Goal: Book appointment/travel/reservation

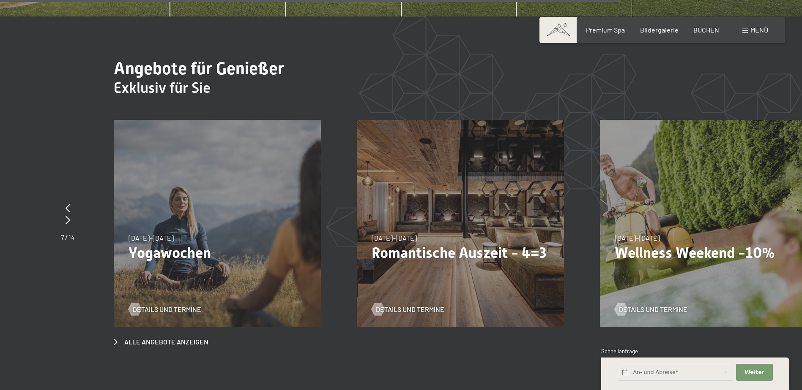
scroll to position [3296, 0]
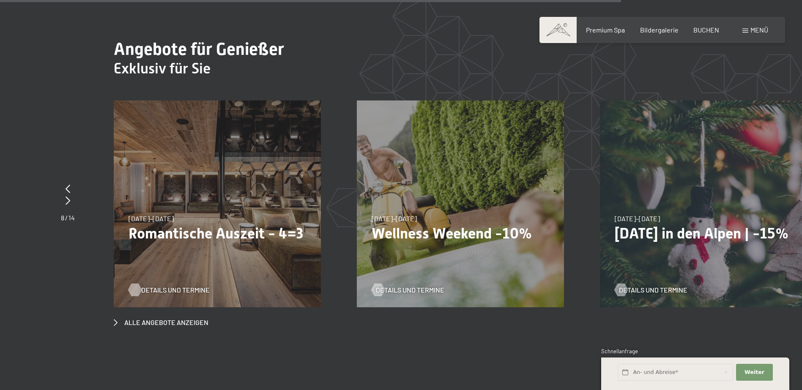
click at [173, 286] on span "Details und Termine" at bounding box center [175, 290] width 68 height 9
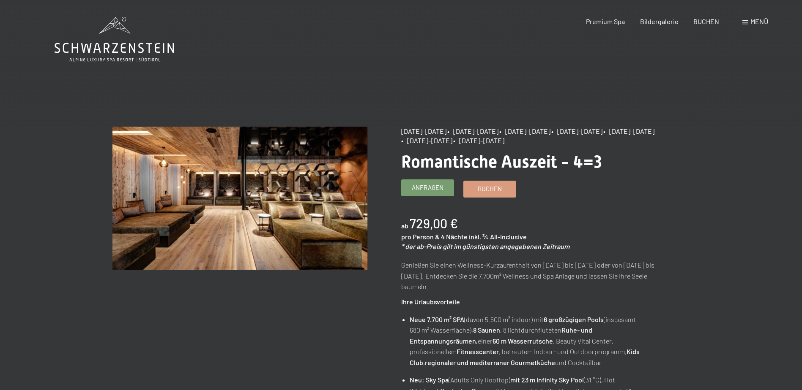
click at [422, 187] on span "Anfragen" at bounding box center [428, 187] width 32 height 9
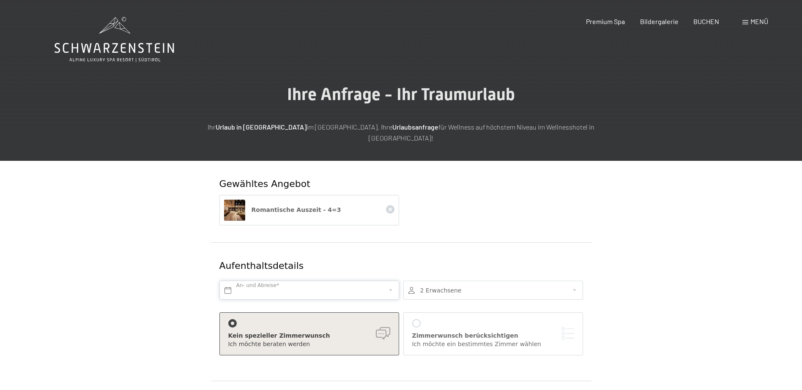
click at [227, 281] on input "text" at bounding box center [309, 290] width 180 height 19
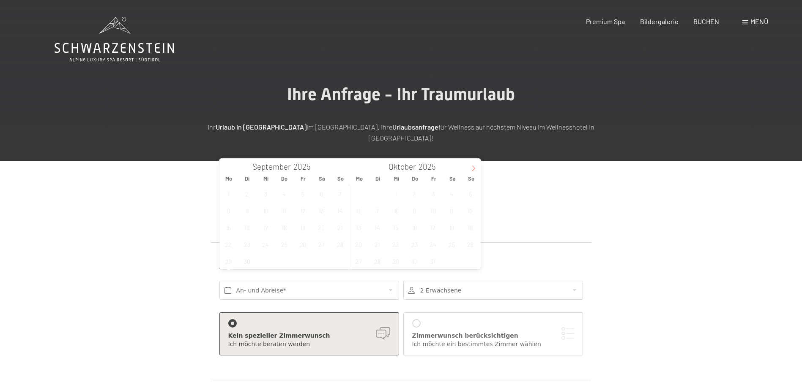
click at [475, 166] on icon at bounding box center [473, 169] width 6 height 6
click at [360, 226] on span "10" at bounding box center [358, 227] width 16 height 16
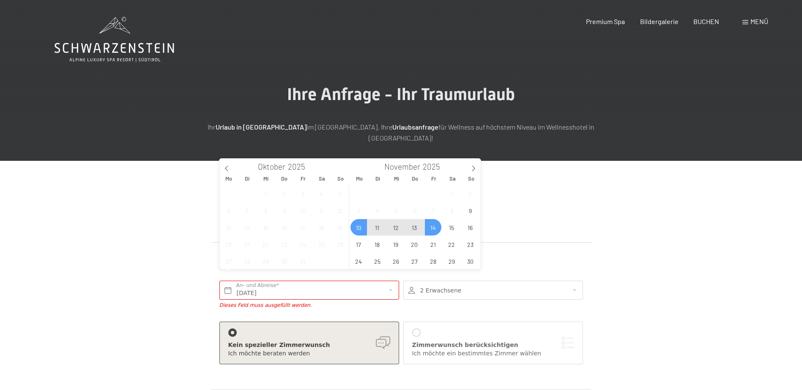
click at [430, 232] on span "14" at bounding box center [433, 227] width 16 height 16
type input "Mo. 10.11.2025 - Fr. 14.11.2025"
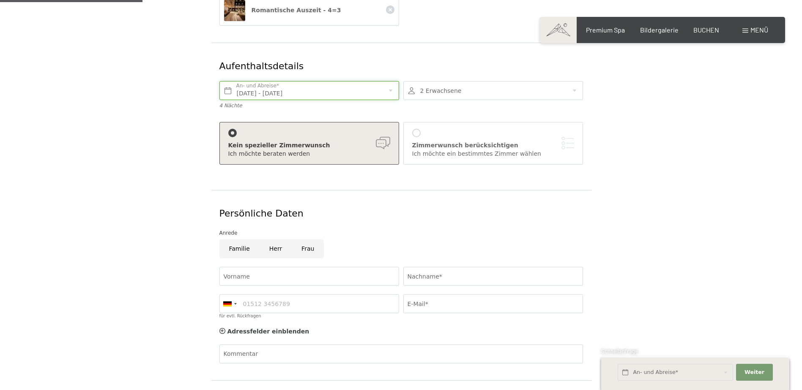
scroll to position [211, 0]
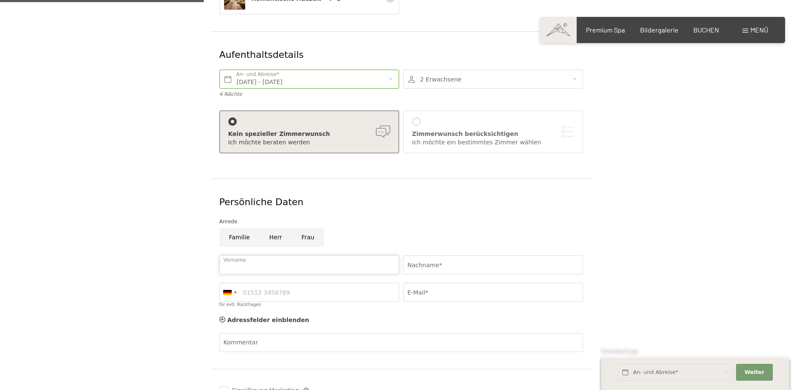
click at [315, 256] on input "Vorname" at bounding box center [309, 265] width 180 height 19
type input "MICHAEL"
type input "ODERMATT"
type input "0793542123"
type input "odermatt73@bluewin.ch"
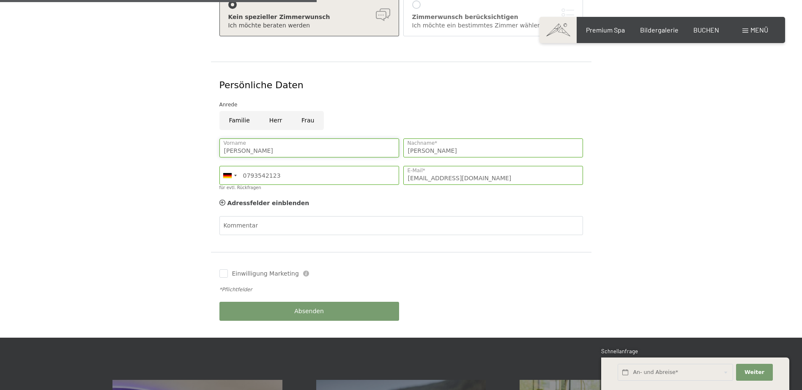
scroll to position [338, 0]
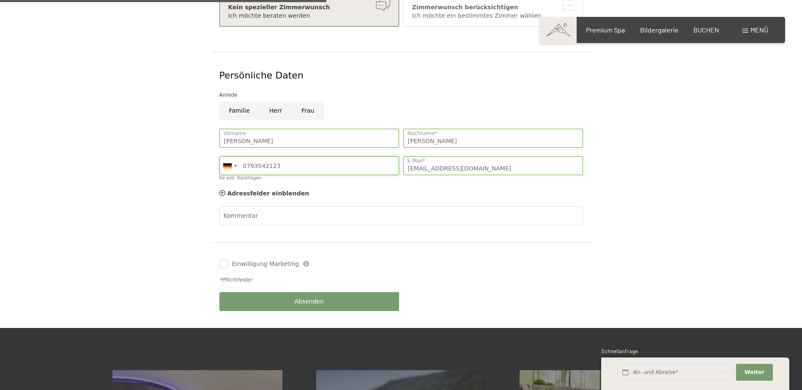
click at [286, 156] on input "0793542123" at bounding box center [309, 165] width 180 height 19
click at [307, 156] on input "0793542123" at bounding box center [309, 165] width 180 height 19
type input "0"
click at [315, 298] on span "Absenden" at bounding box center [309, 302] width 30 height 8
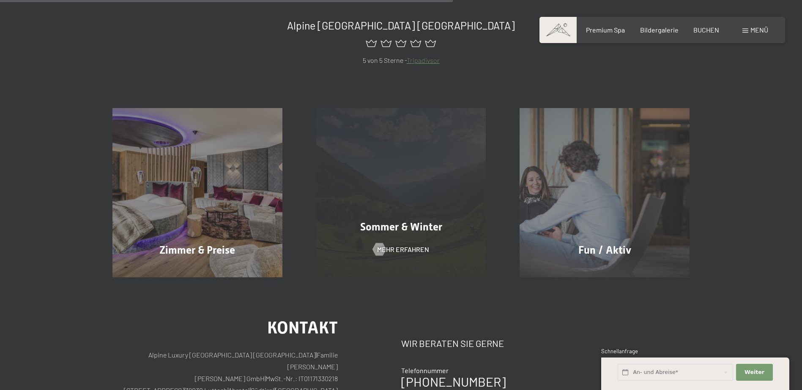
scroll to position [338, 0]
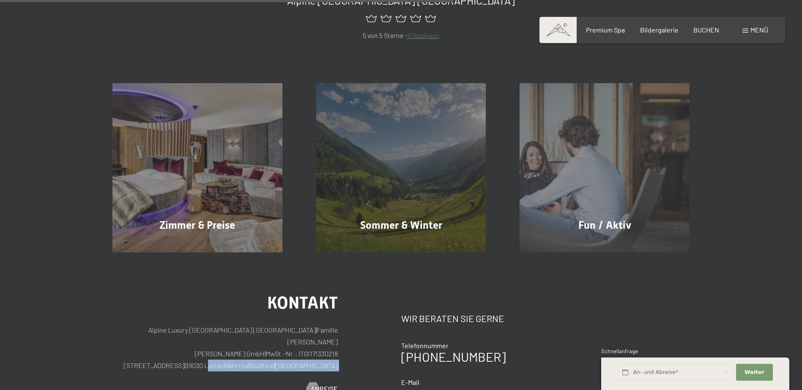
drag, startPoint x: 242, startPoint y: 356, endPoint x: 286, endPoint y: 360, distance: 43.7
click at [286, 360] on div "Kontakt Alpine Luxury SPA Resort SCHWARZENSTEIN | Familie Zimmerhofer Otmar Zim…" at bounding box center [224, 344] width 225 height 99
copy div "Luttach | Ahrntal | Südtirol | Italien Partner"
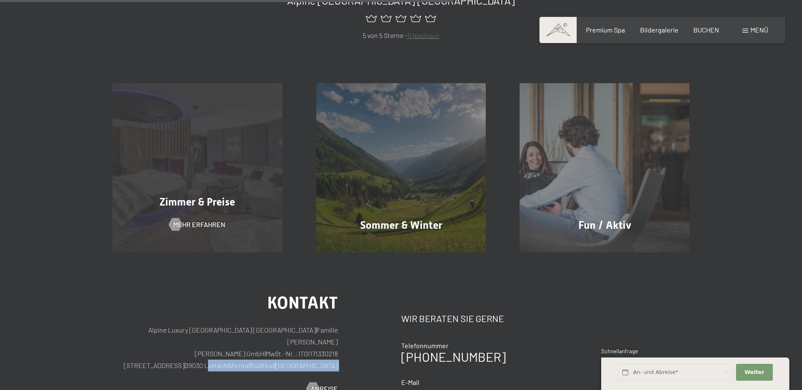
click at [210, 202] on span "Zimmer & Preise" at bounding box center [197, 202] width 76 height 12
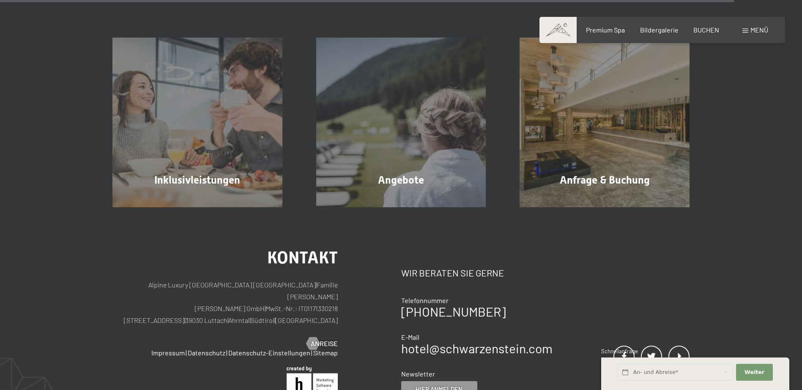
scroll to position [2535, 0]
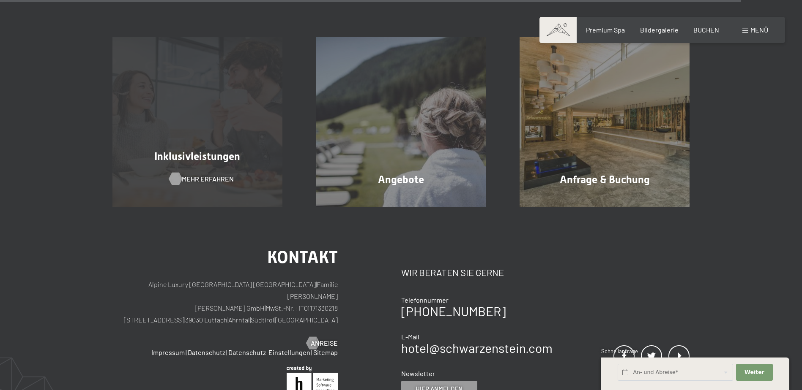
click at [208, 175] on span "Mehr erfahren" at bounding box center [208, 179] width 52 height 9
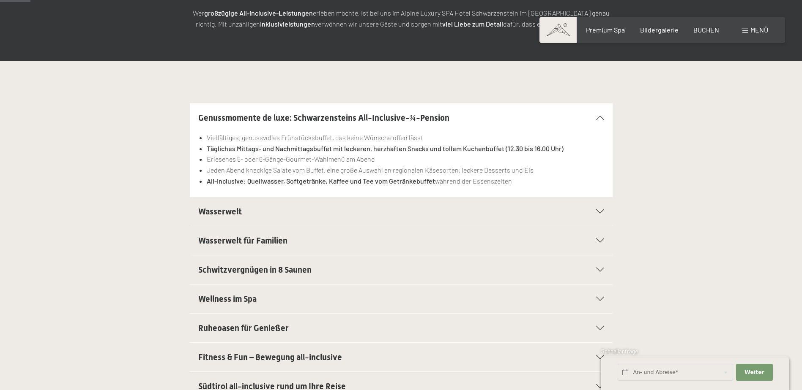
scroll to position [211, 0]
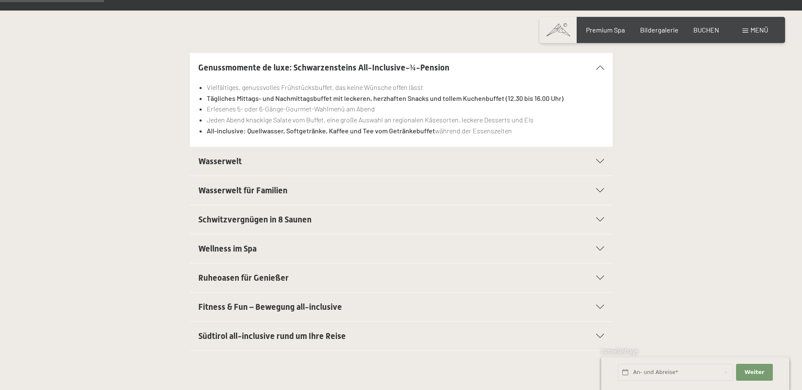
click at [230, 247] on span "Wellness im Spa" at bounding box center [227, 249] width 58 height 10
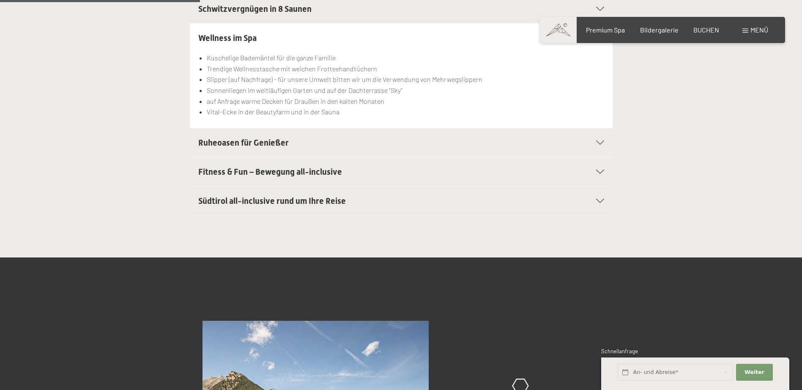
scroll to position [423, 0]
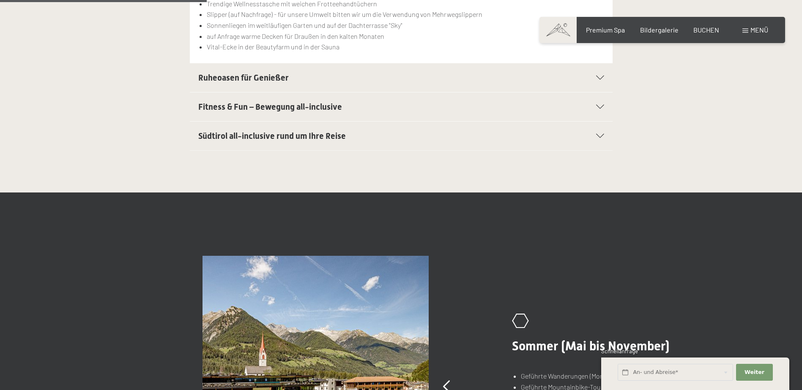
click at [599, 135] on icon at bounding box center [600, 136] width 8 height 4
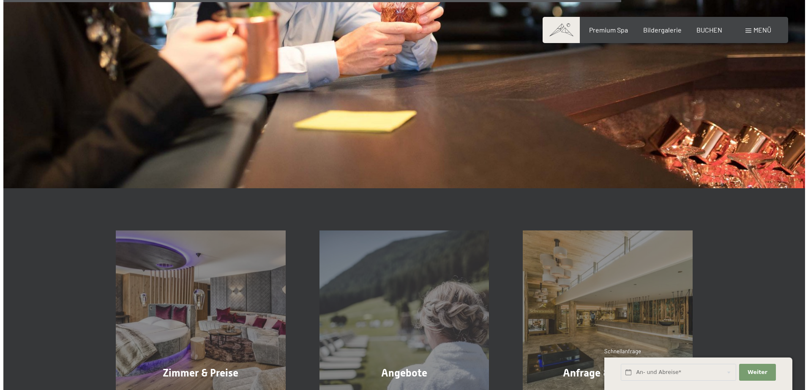
scroll to position [1225, 0]
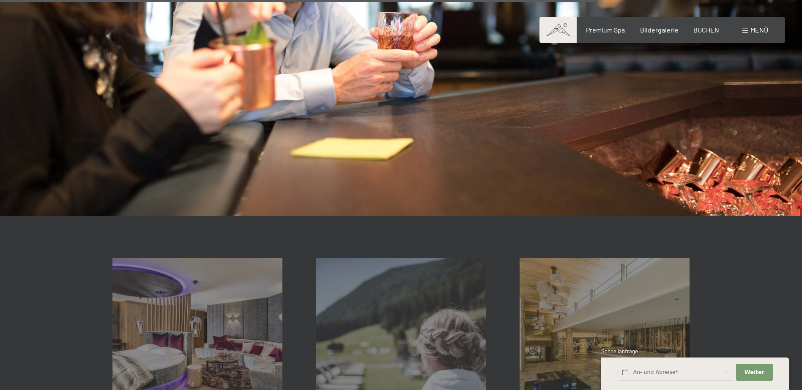
click at [750, 29] on span "Menü" at bounding box center [759, 30] width 18 height 8
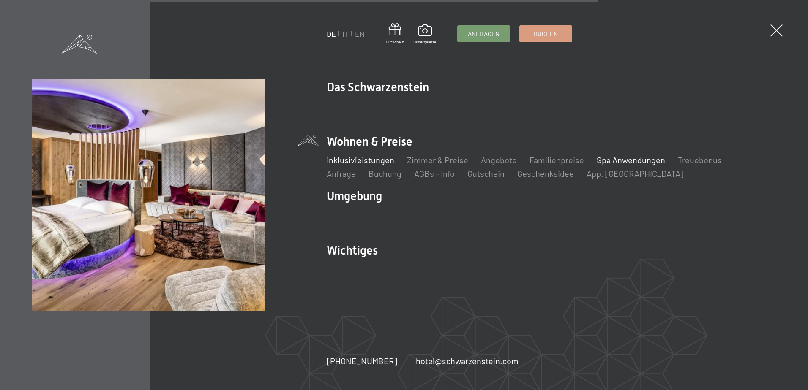
click at [621, 163] on link "Spa Anwendungen" at bounding box center [631, 160] width 68 height 10
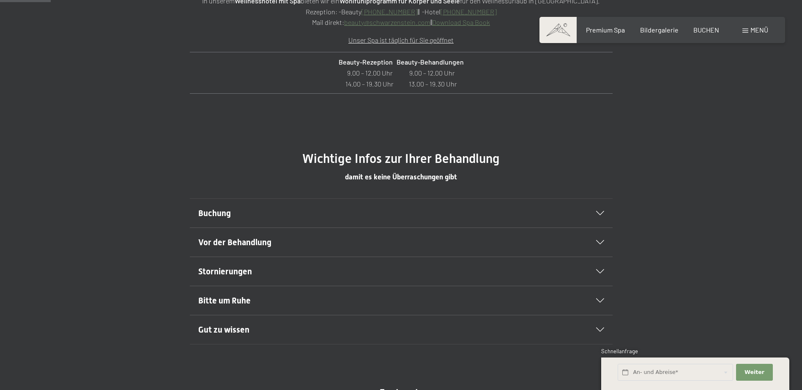
scroll to position [465, 0]
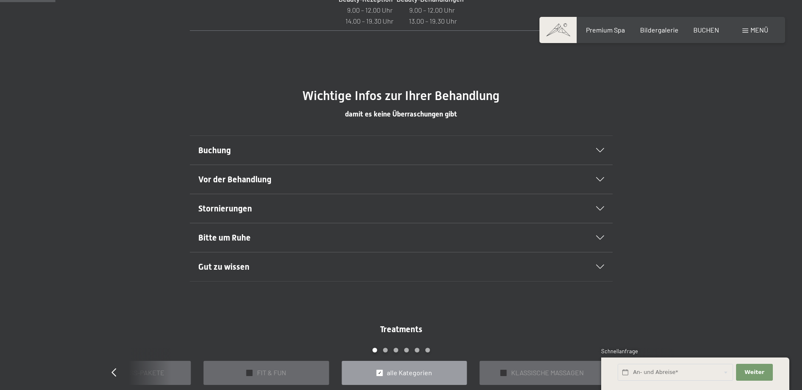
click at [602, 236] on icon at bounding box center [600, 238] width 8 height 4
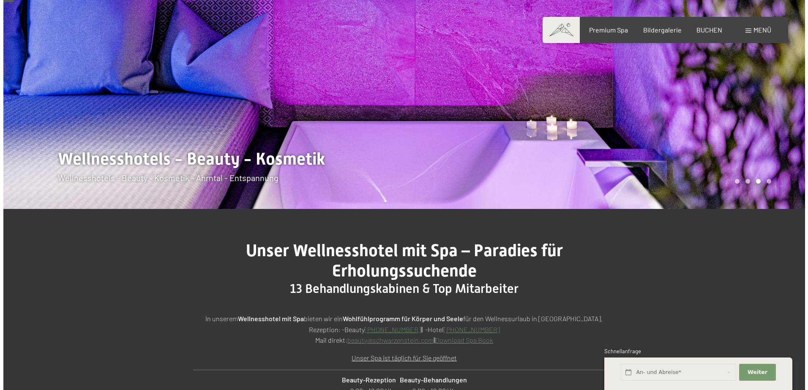
scroll to position [0, 0]
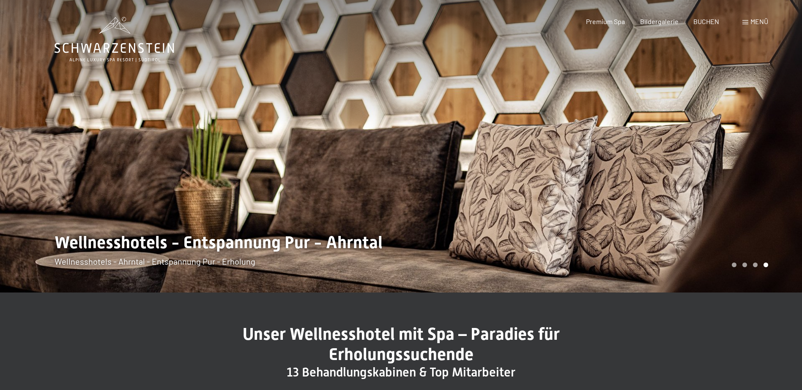
click at [753, 21] on span "Menü" at bounding box center [759, 21] width 18 height 8
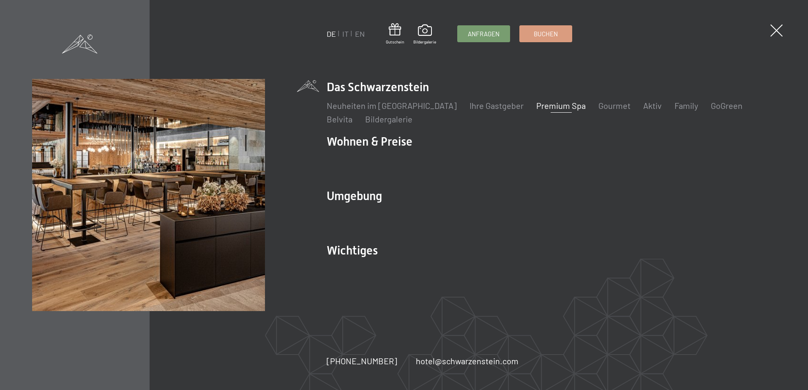
click at [536, 109] on link "Premium Spa" at bounding box center [560, 106] width 49 height 10
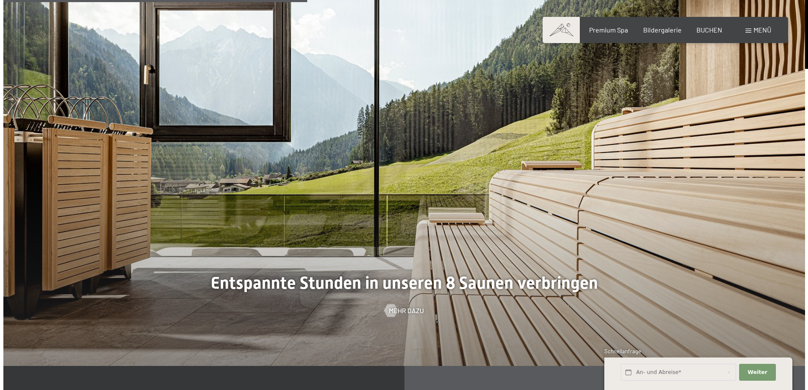
scroll to position [2535, 0]
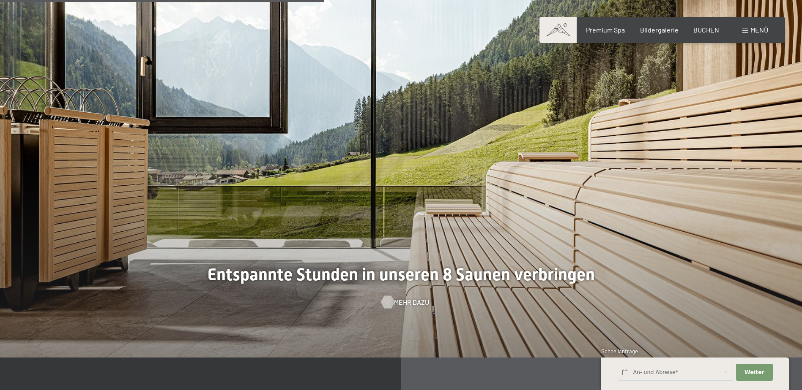
click at [404, 299] on span "Mehr dazu" at bounding box center [411, 302] width 35 height 9
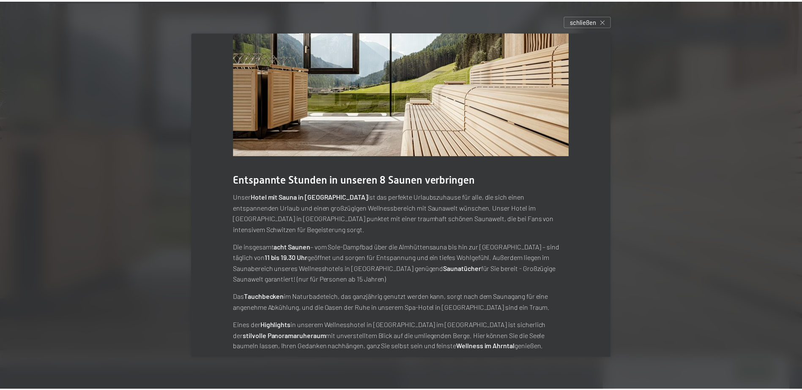
scroll to position [42, 0]
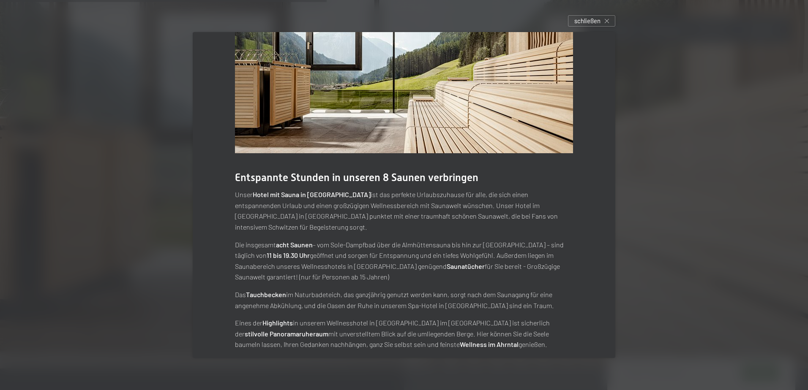
drag, startPoint x: 221, startPoint y: 216, endPoint x: 559, endPoint y: 354, distance: 366.0
click at [559, 354] on div "Entspannte Stunden in unseren 8 Saunen verbringen Unser Hotel mit Sauna in [GEO…" at bounding box center [404, 179] width 423 height 379
copy div "Loremipsum Dolorsi am consect 2 Adipis elitseddoe Tempo Incid utl Etdol ma Aliq…"
click at [628, 285] on div "Entspannte Stunden in unseren 8 Saunen verbringen Unser Hotel mit Sauna in [GEO…" at bounding box center [404, 195] width 448 height 352
click at [605, 19] on div "schließen" at bounding box center [591, 20] width 47 height 11
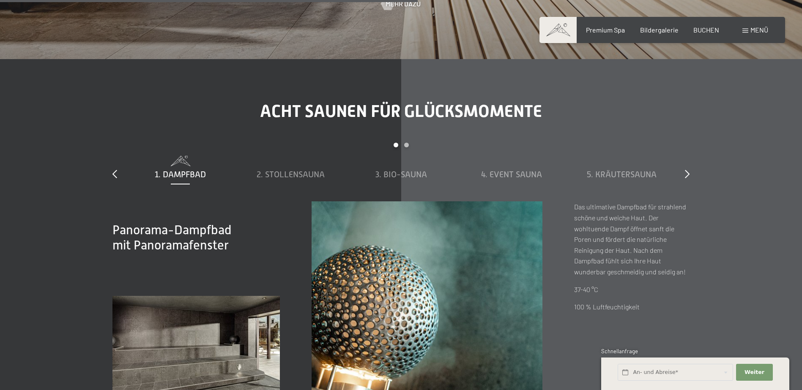
scroll to position [2831, 0]
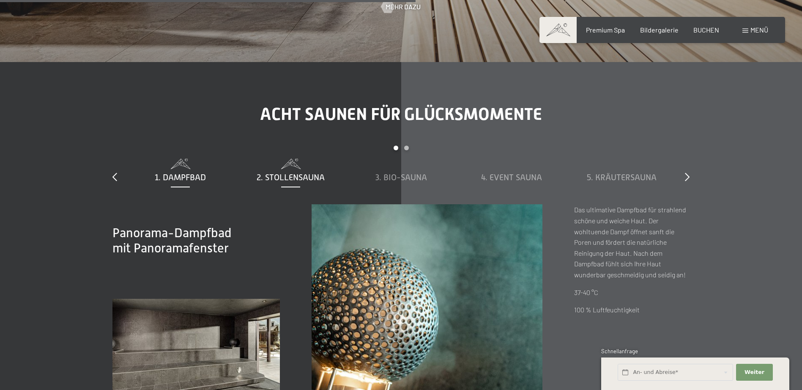
click at [271, 175] on span "2. Stollensauna" at bounding box center [290, 177] width 68 height 9
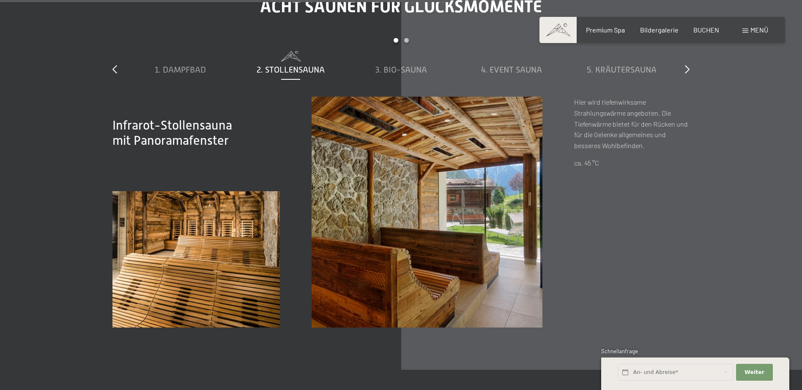
scroll to position [2916, 0]
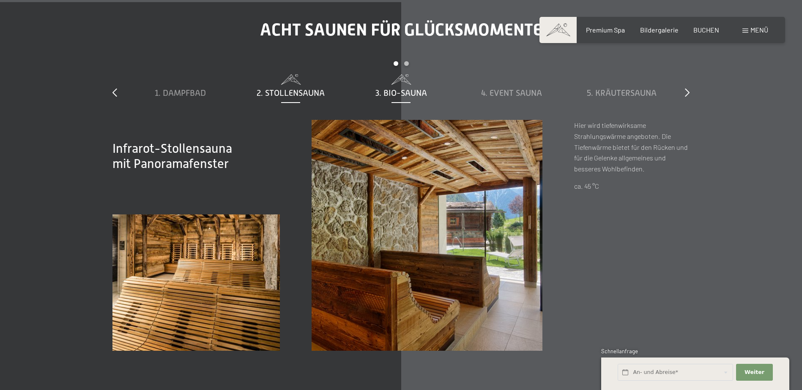
click at [406, 90] on span "3. Bio-Sauna" at bounding box center [401, 92] width 52 height 9
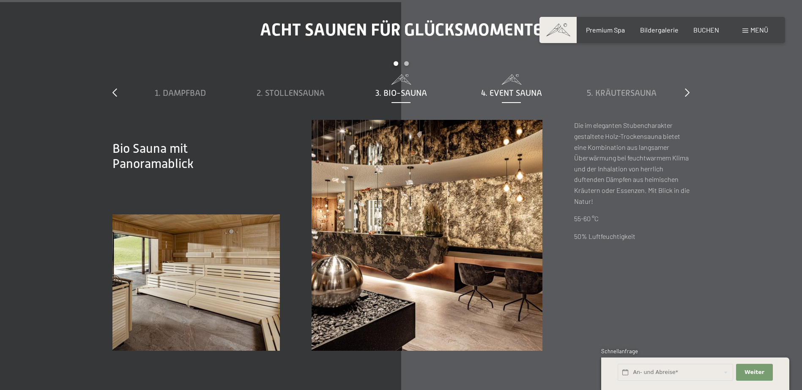
click at [498, 93] on span "4. Event Sauna" at bounding box center [511, 92] width 61 height 9
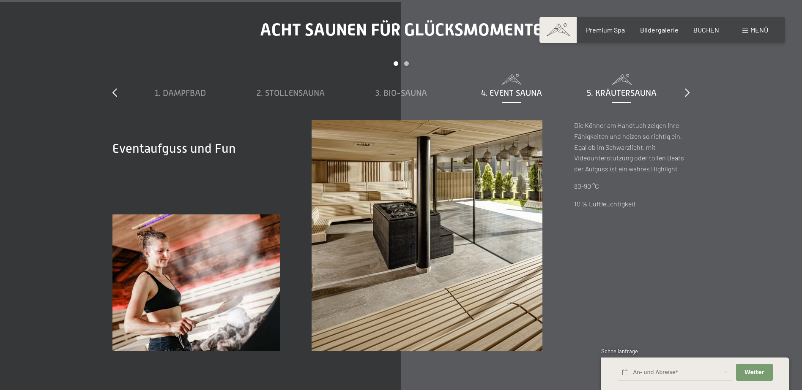
click at [601, 93] on span "5. Kräutersauna" at bounding box center [621, 92] width 70 height 9
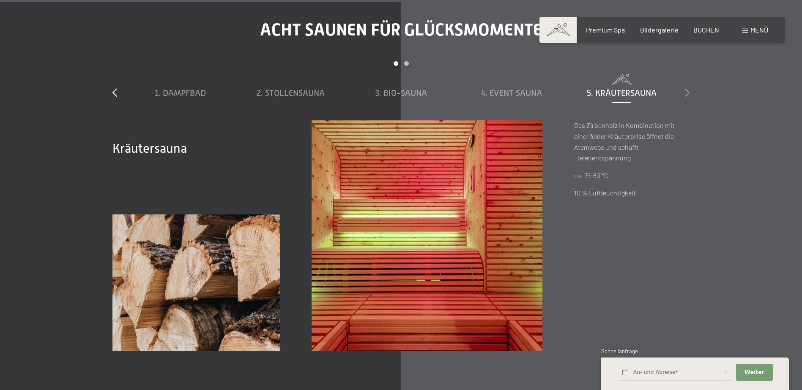
click at [686, 94] on icon at bounding box center [687, 92] width 5 height 8
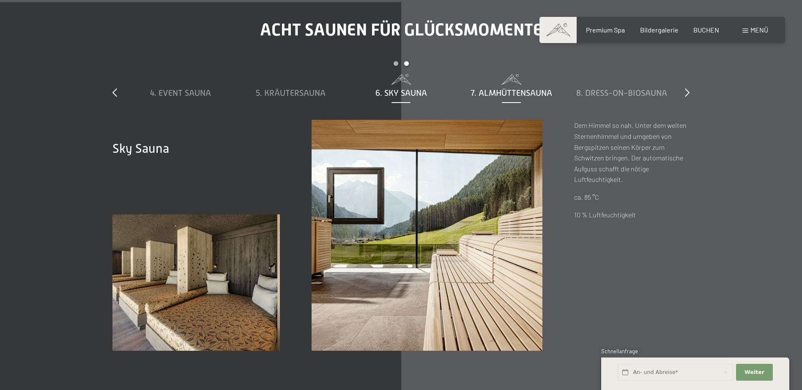
click at [494, 91] on span "7. Almhüttensauna" at bounding box center [511, 92] width 82 height 9
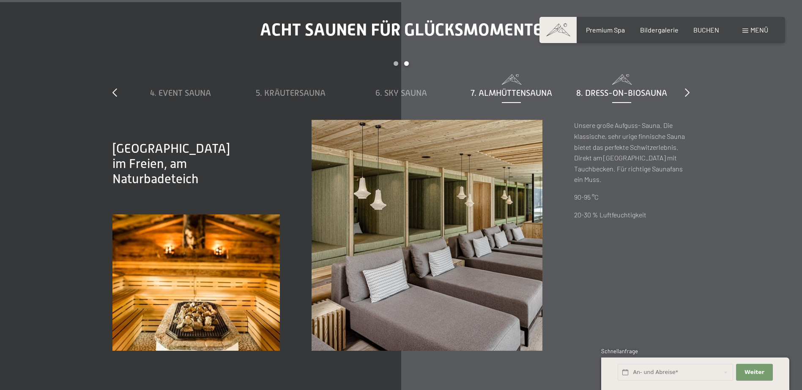
click at [600, 94] on span "8. Dress-on-Biosauna" at bounding box center [621, 92] width 91 height 9
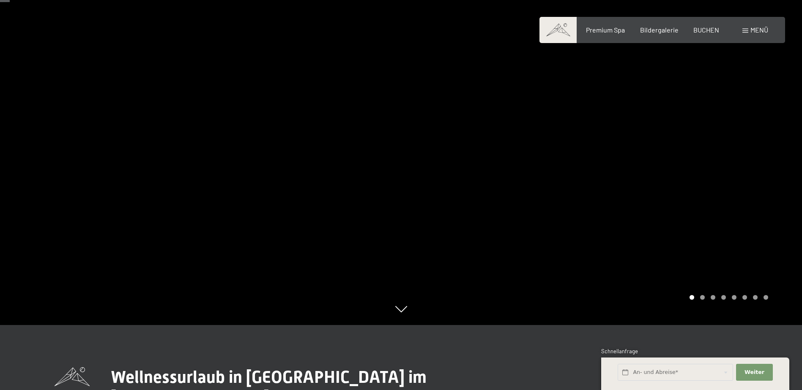
scroll to position [0, 0]
